Goal: Information Seeking & Learning: Understand process/instructions

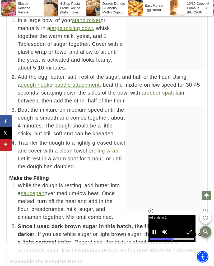
scroll to position [4387, 0]
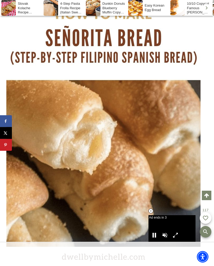
scroll to position [2858, 0]
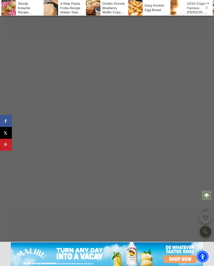
scroll to position [251, 0]
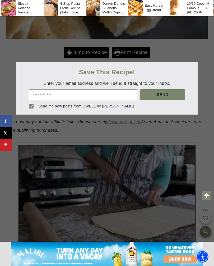
click at [181, 54] on div at bounding box center [107, 133] width 214 height 266
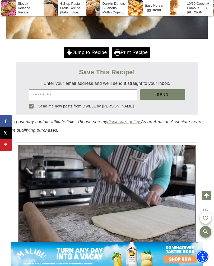
click at [180, 49] on div "Jump to Recipe Print Recipe" at bounding box center [106, 53] width 201 height 12
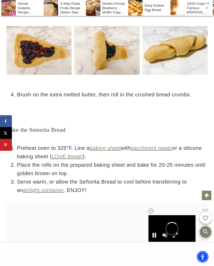
scroll to position [0, 0]
